Goal: Find specific page/section: Find specific page/section

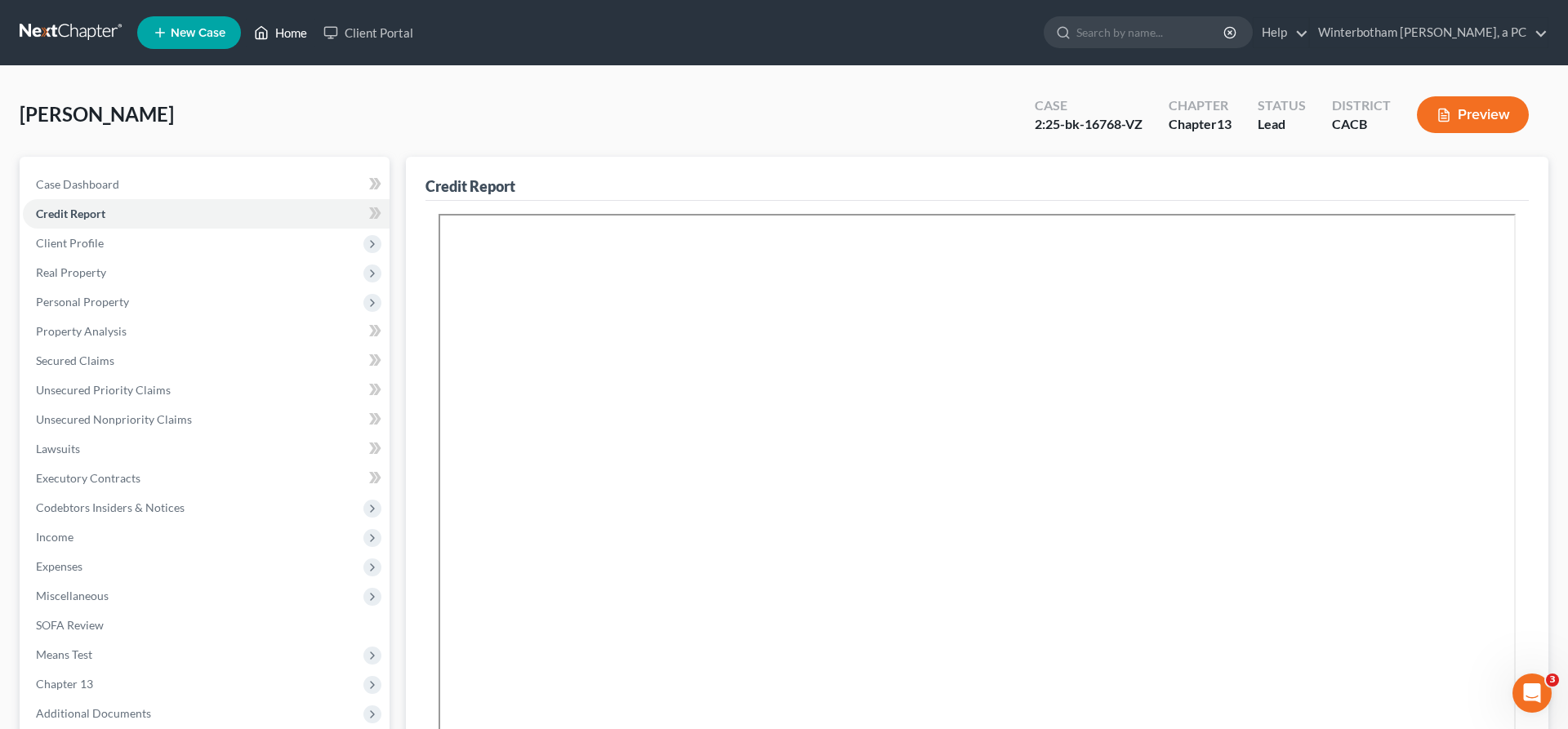
click at [246, 26] on link "Home" at bounding box center [281, 32] width 70 height 29
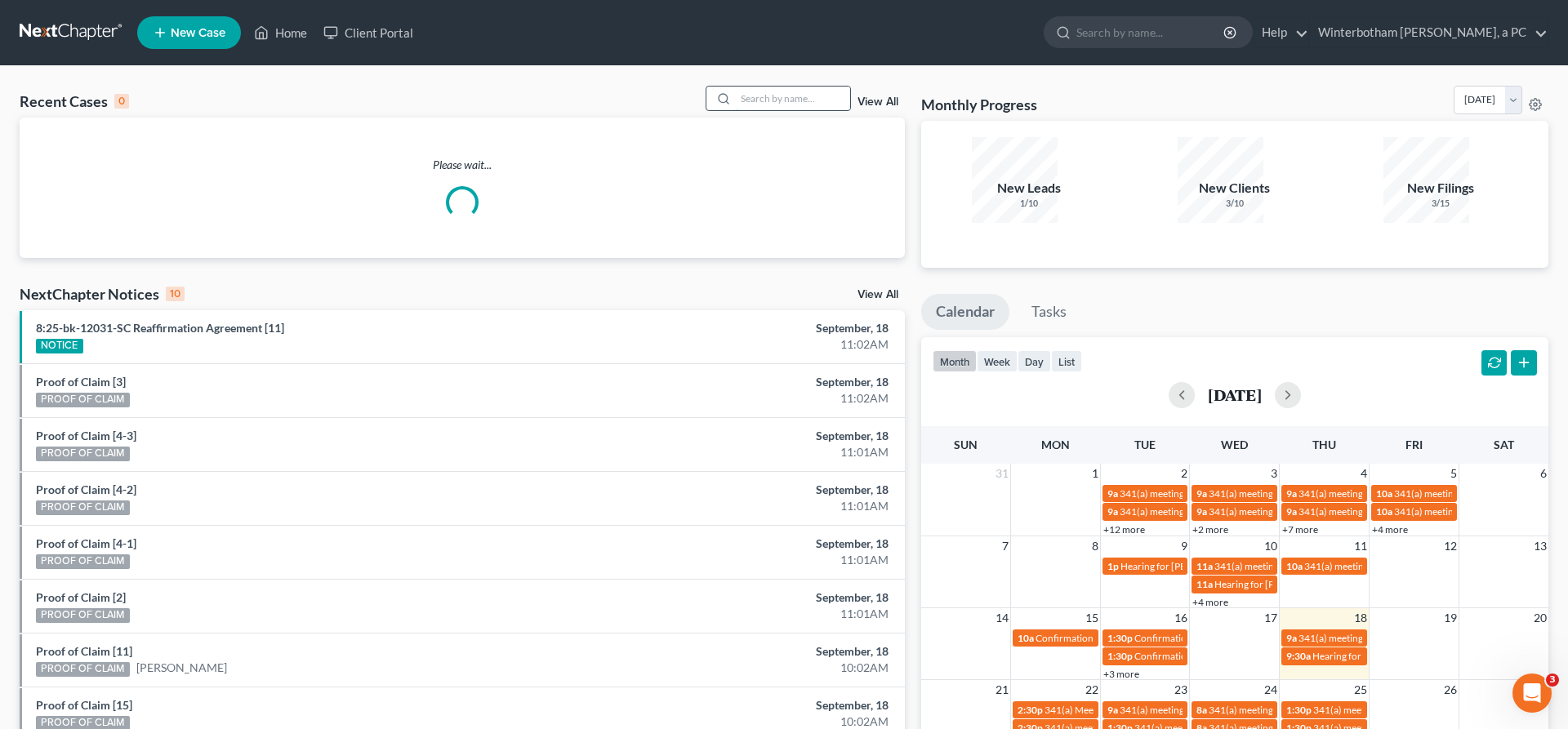
click at [798, 87] on input "search" at bounding box center [793, 98] width 114 height 23
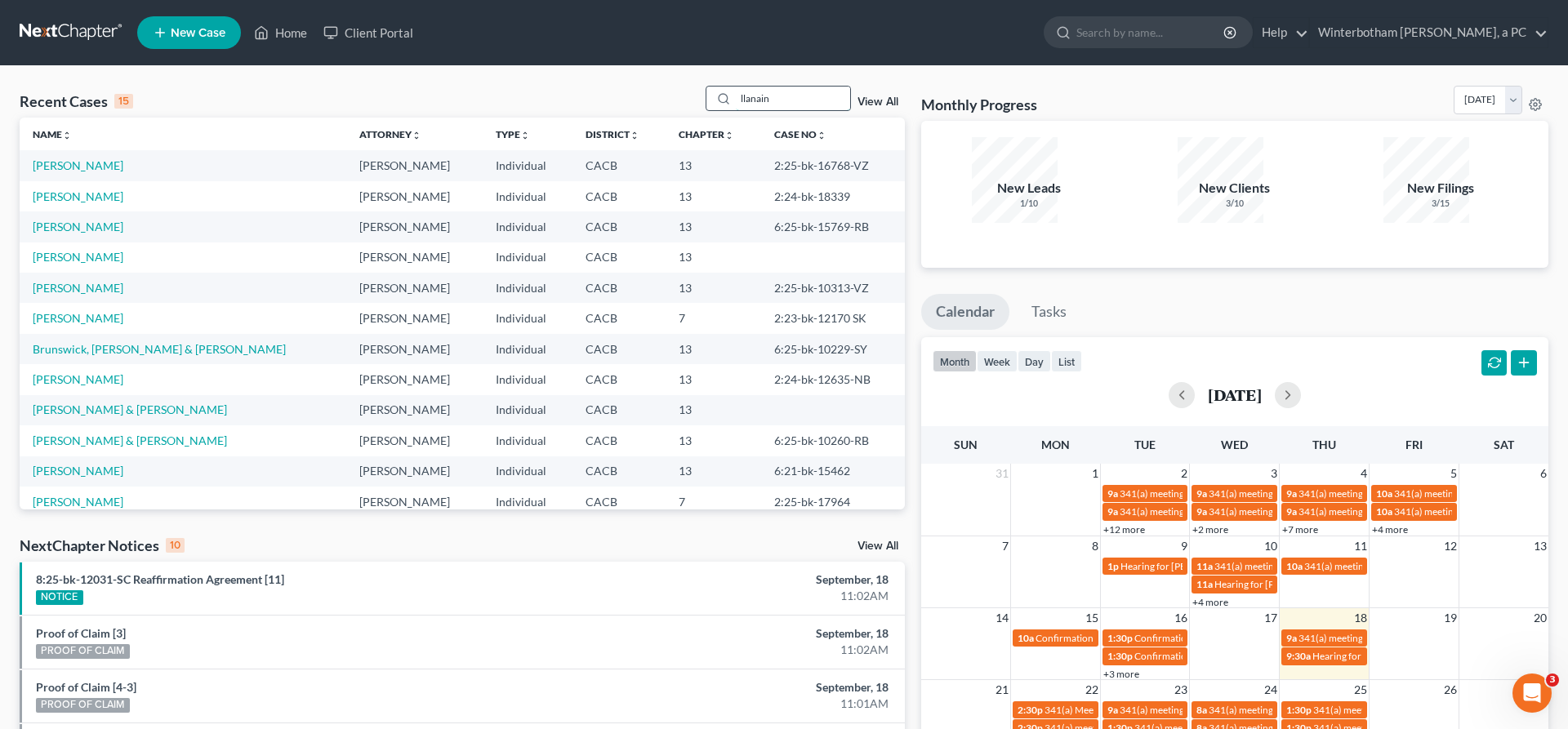
type input "llanain"
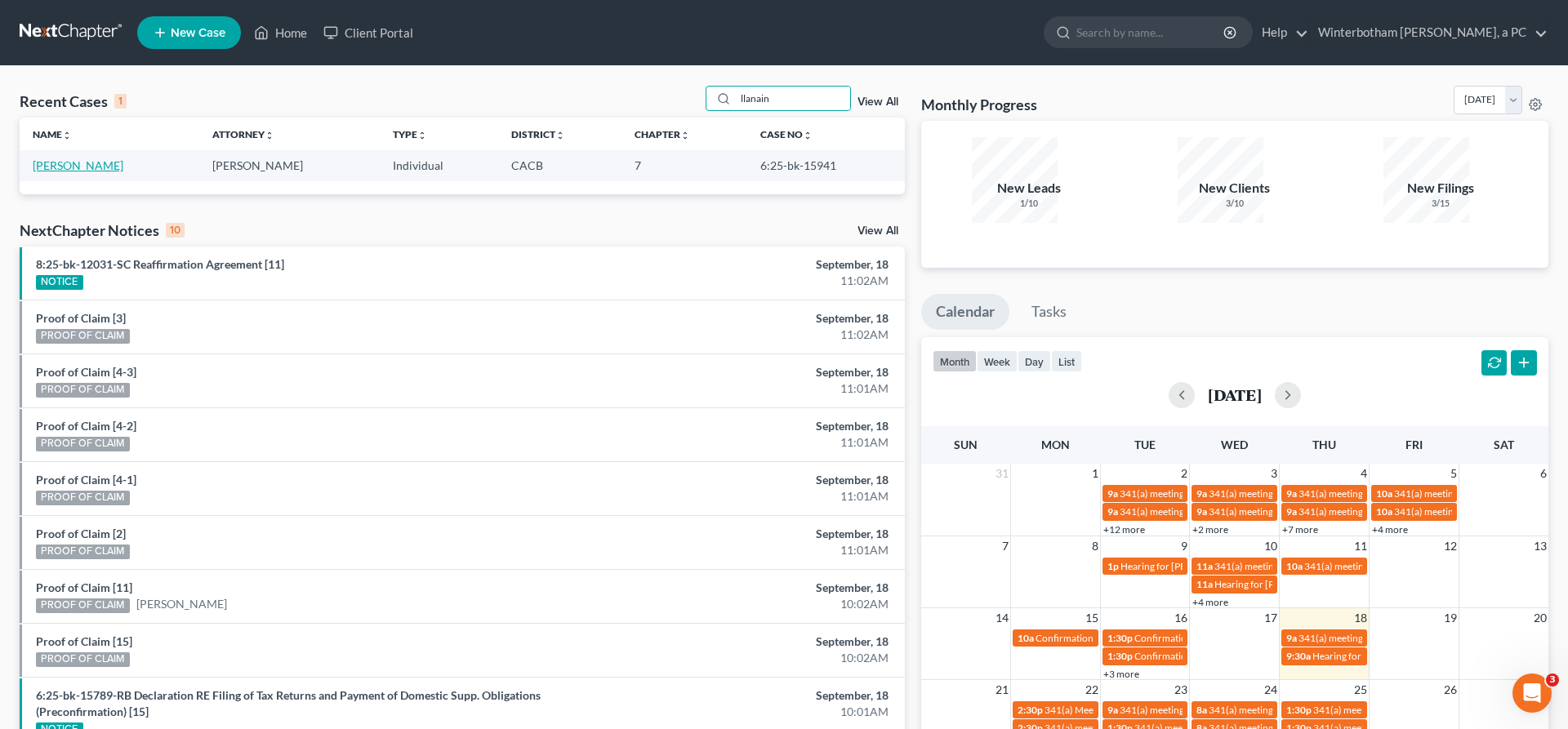
click at [75, 158] on link "[PERSON_NAME]" at bounding box center [78, 165] width 90 height 14
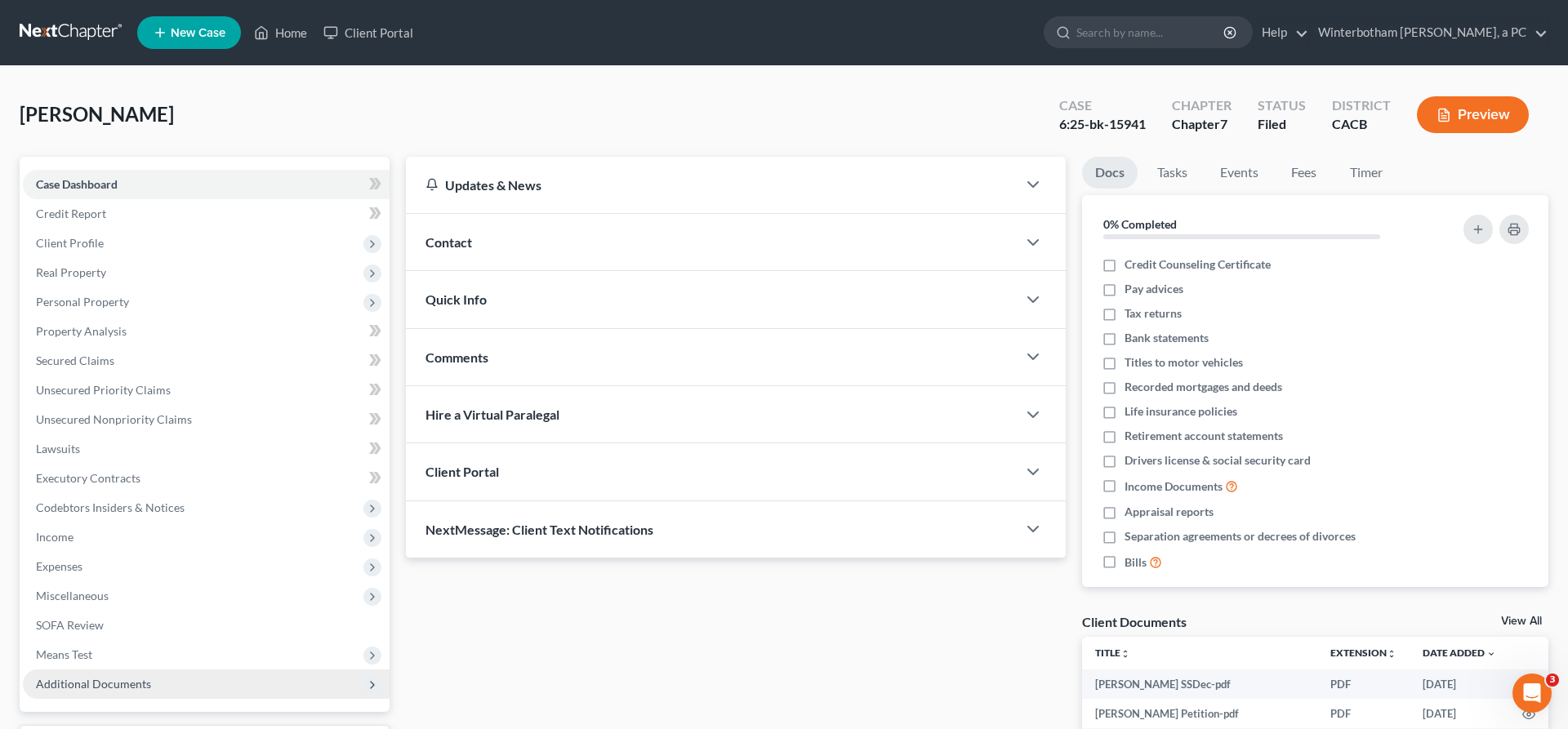
click at [114, 669] on span "Additional Documents" at bounding box center [207, 683] width 367 height 29
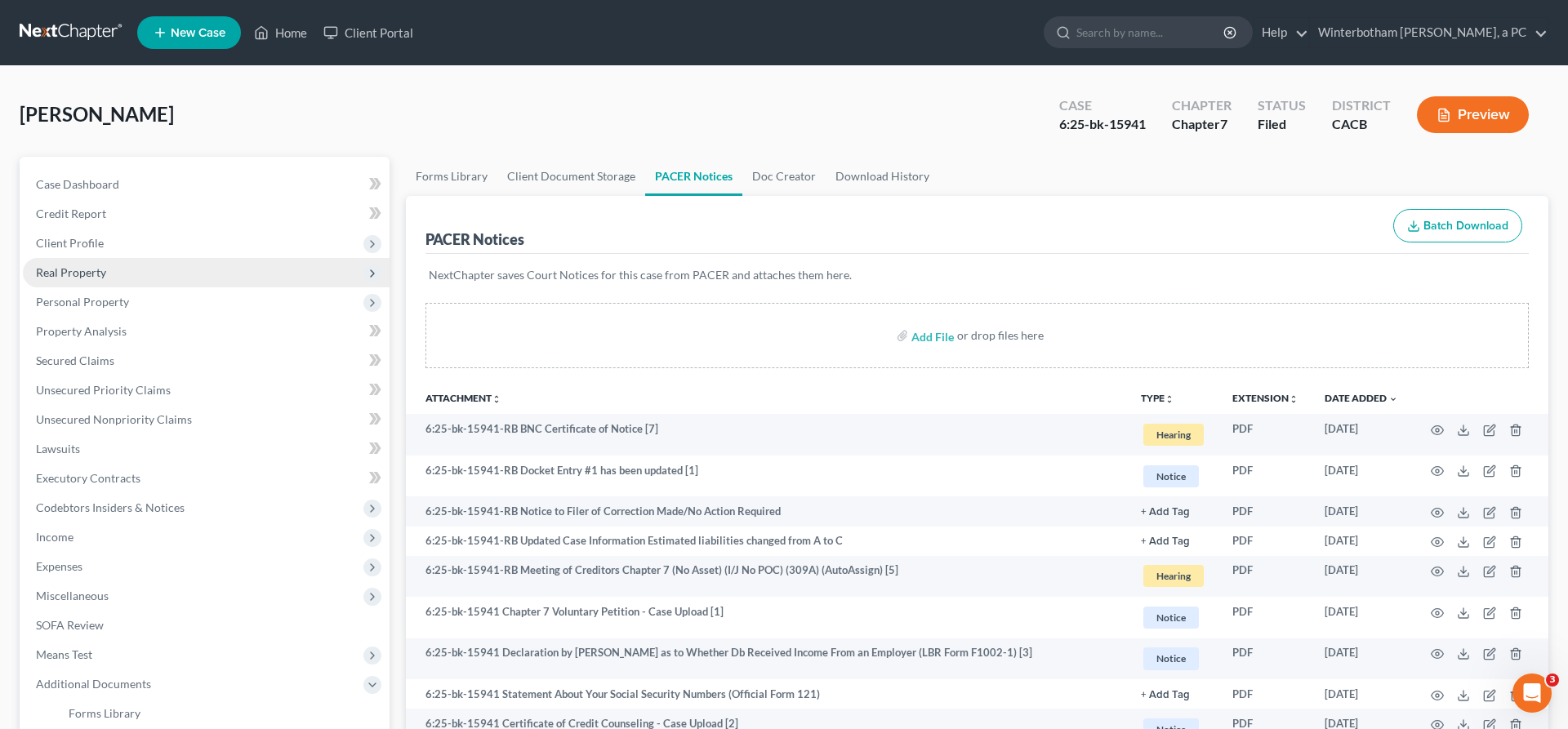
click at [80, 258] on span "Real Property" at bounding box center [207, 272] width 367 height 29
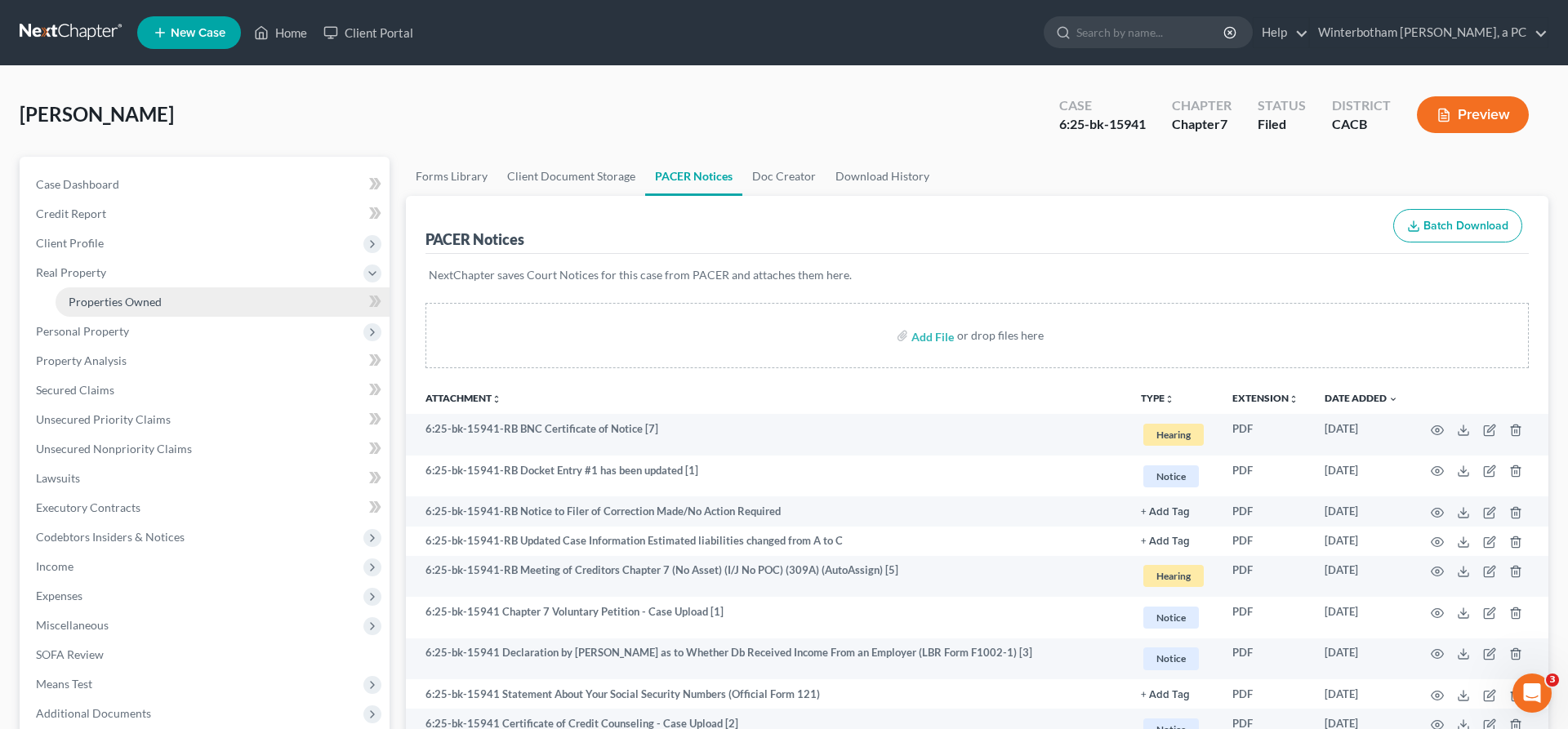
click at [91, 288] on link "Properties Owned" at bounding box center [223, 302] width 334 height 29
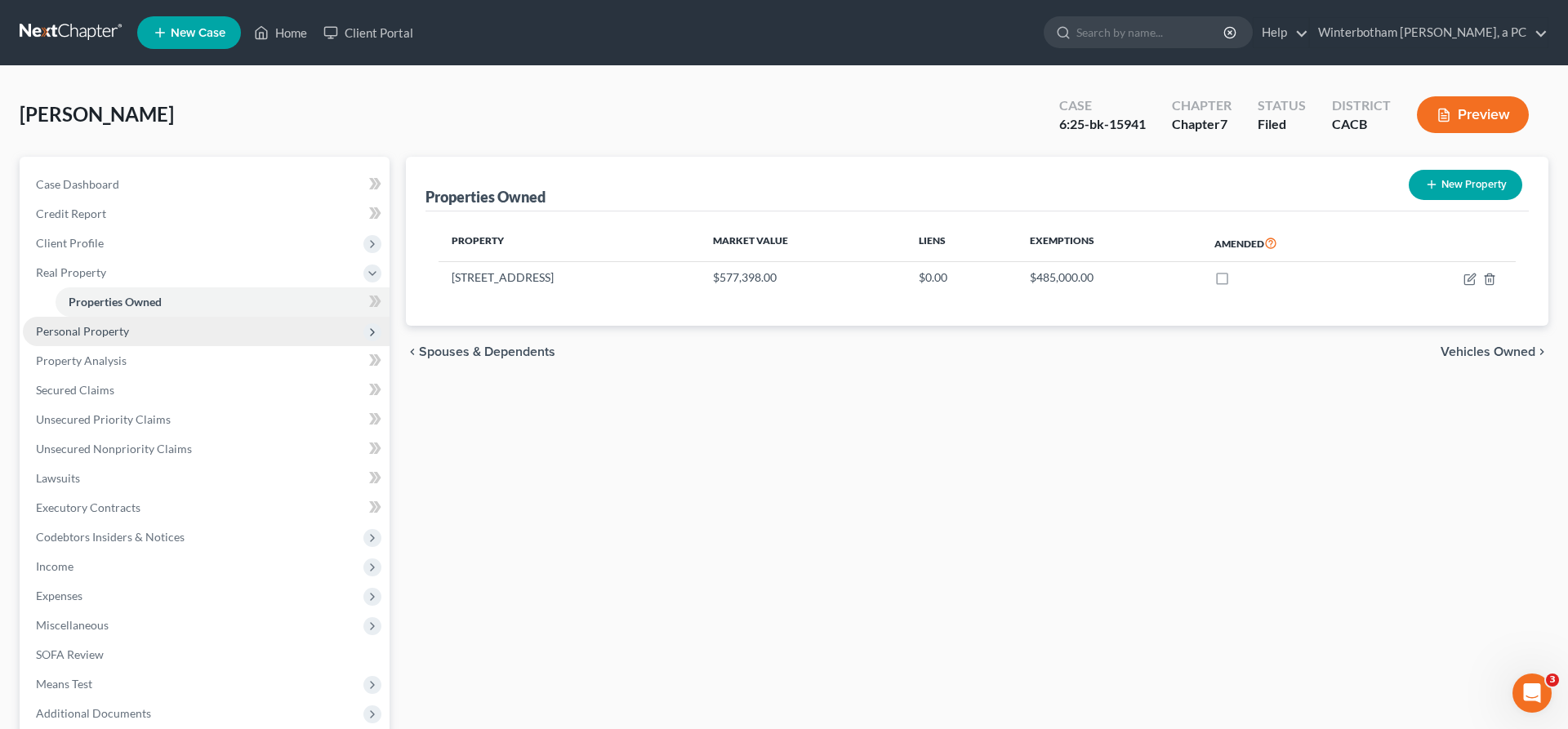
click at [118, 316] on span "Personal Property" at bounding box center [207, 331] width 367 height 29
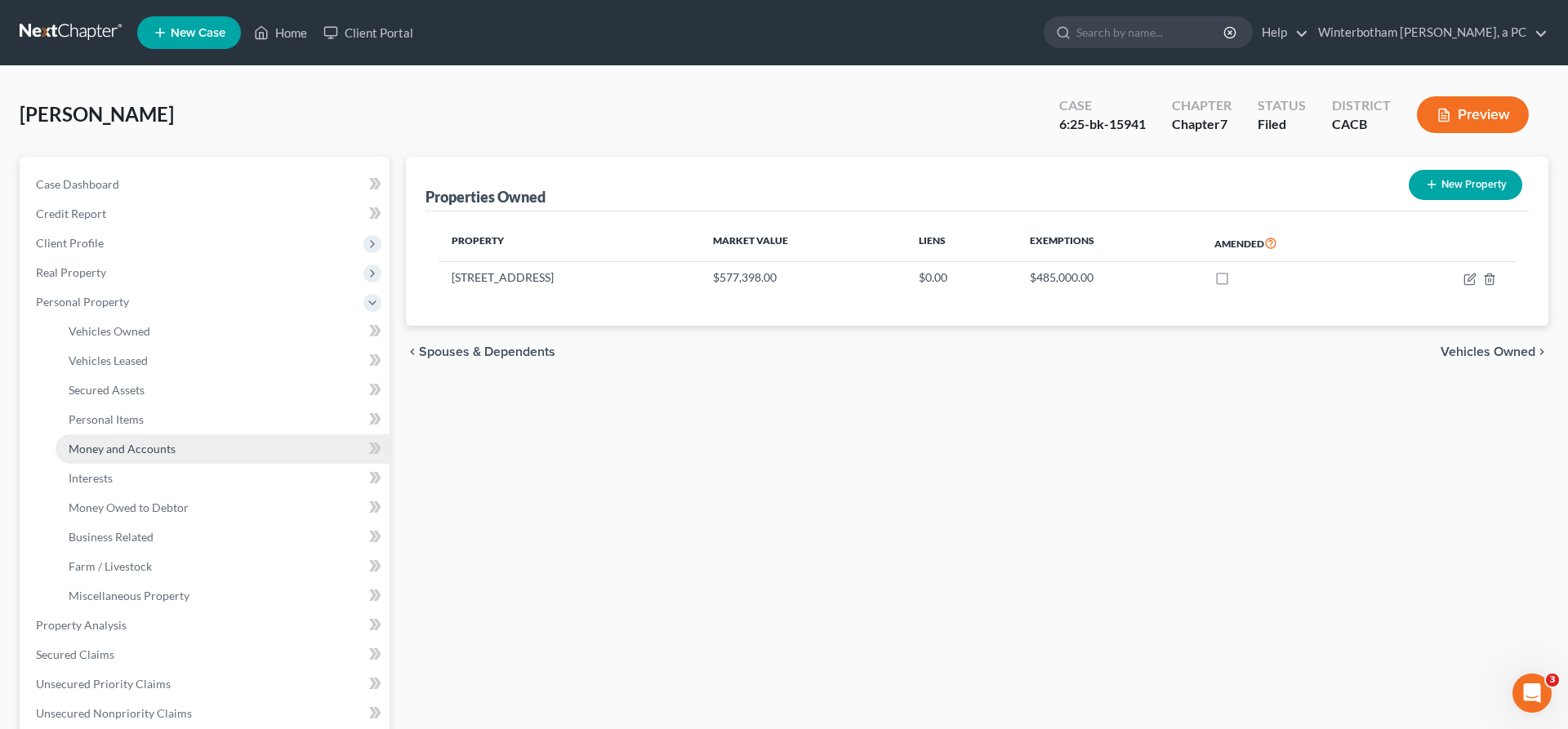
click at [128, 434] on link "Money and Accounts" at bounding box center [223, 448] width 334 height 29
